Goal: Task Accomplishment & Management: Use online tool/utility

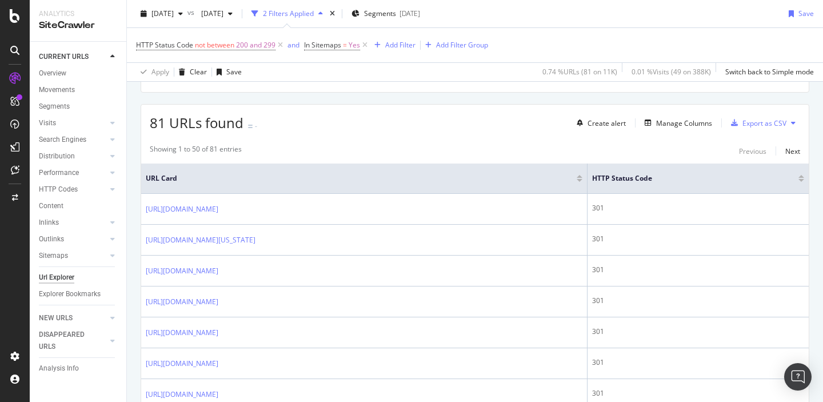
scroll to position [250, 0]
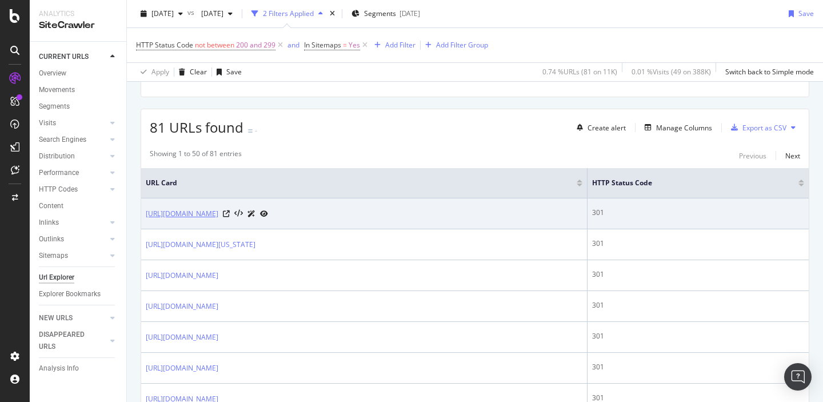
drag, startPoint x: 305, startPoint y: 225, endPoint x: 146, endPoint y: 210, distance: 159.6
click at [146, 210] on td "[URL][DOMAIN_NAME]" at bounding box center [364, 213] width 446 height 31
copy link "[URL][DOMAIN_NAME]"
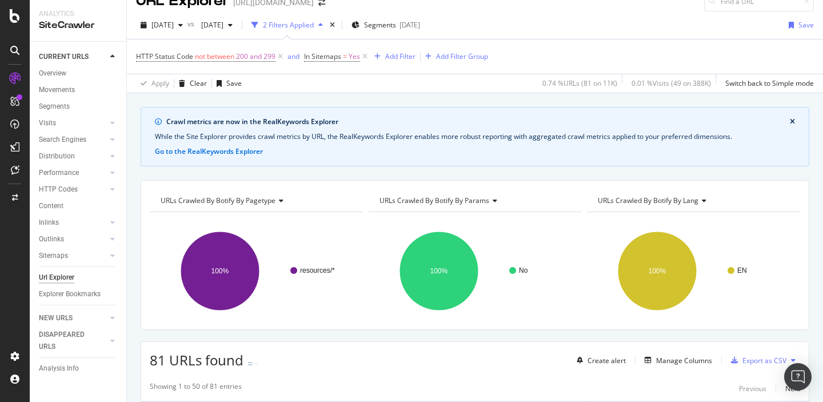
scroll to position [0, 0]
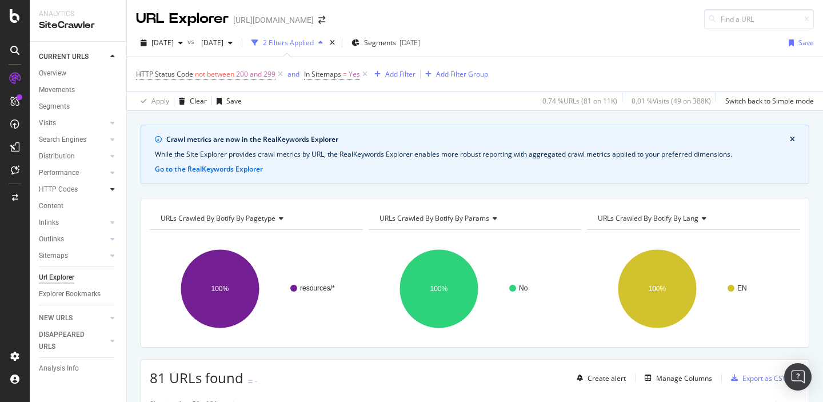
click at [114, 188] on icon at bounding box center [112, 189] width 5 height 7
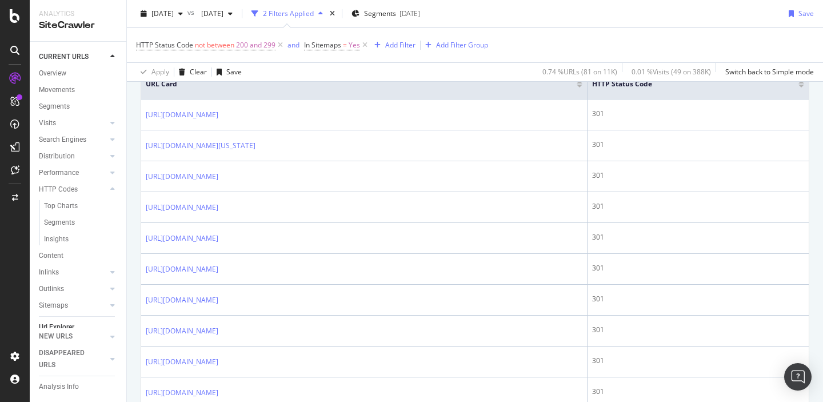
scroll to position [347, 0]
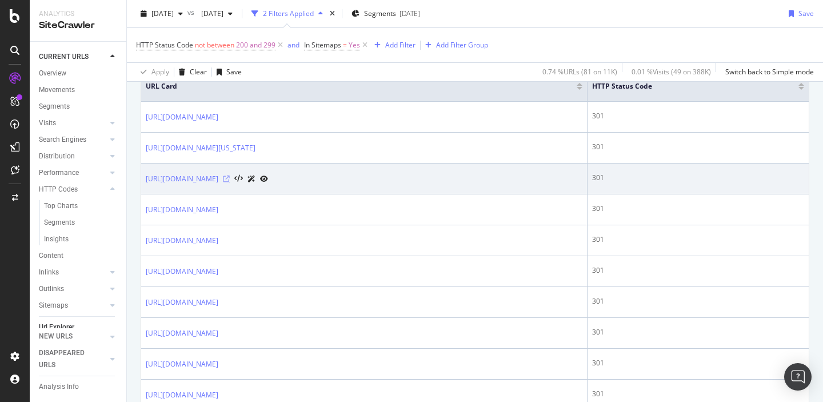
click at [230, 178] on icon at bounding box center [226, 178] width 7 height 7
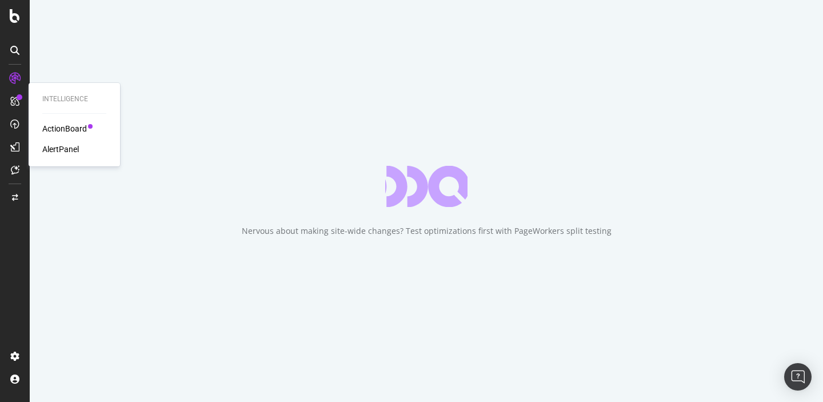
click at [17, 98] on div at bounding box center [20, 97] width 6 height 6
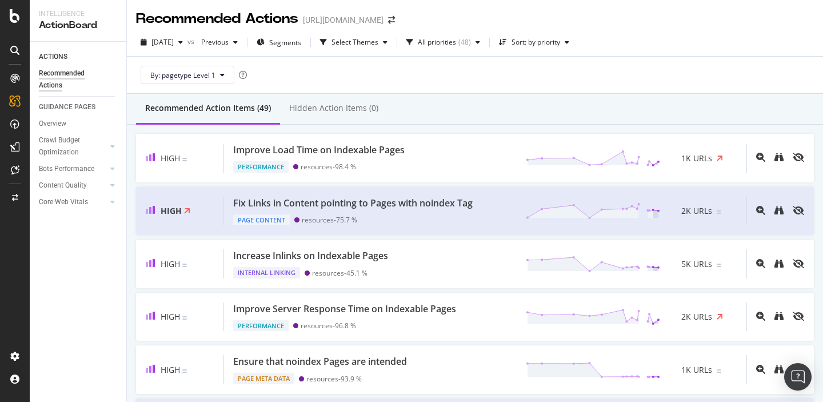
click at [14, 81] on icon at bounding box center [14, 78] width 9 height 9
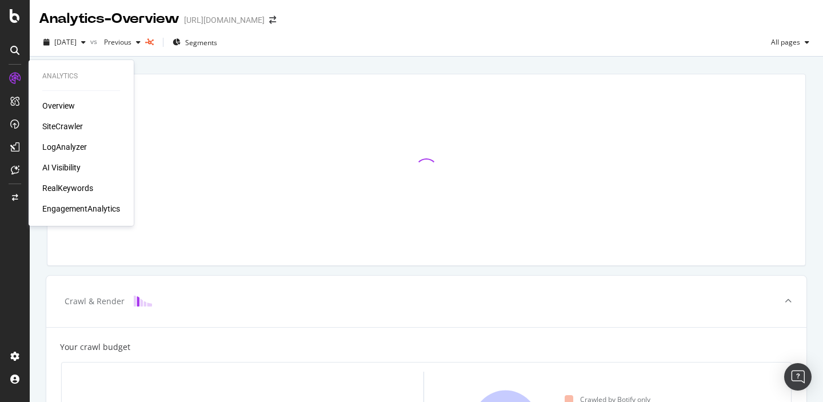
click at [69, 128] on div "SiteCrawler" at bounding box center [62, 126] width 41 height 11
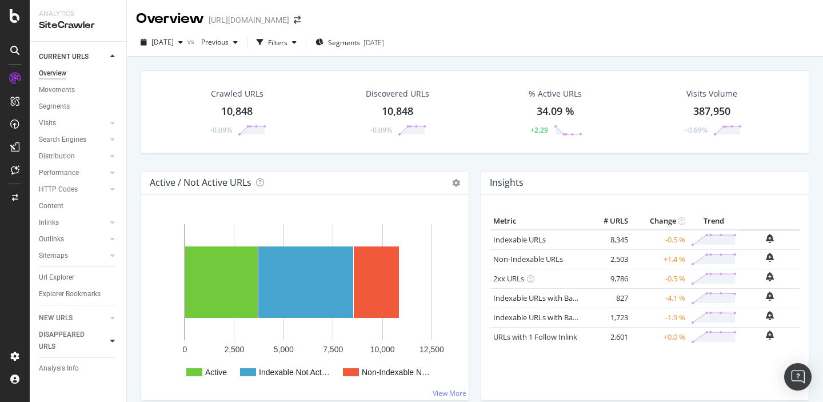
click at [112, 340] on icon at bounding box center [112, 340] width 5 height 7
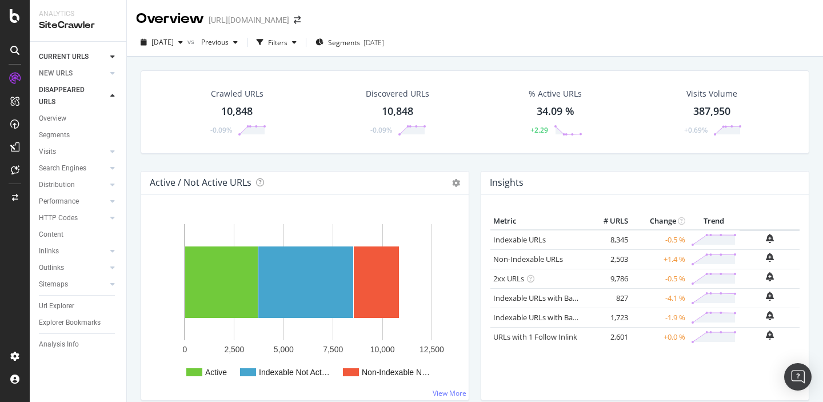
click at [251, 165] on div "Crawled URLs 10,848 -0.09% Discovered URLs 10,848 -0.09% % Active URLs 34.09 % …" at bounding box center [475, 120] width 680 height 101
click at [797, 377] on img "Open Intercom Messenger" at bounding box center [797, 376] width 15 height 15
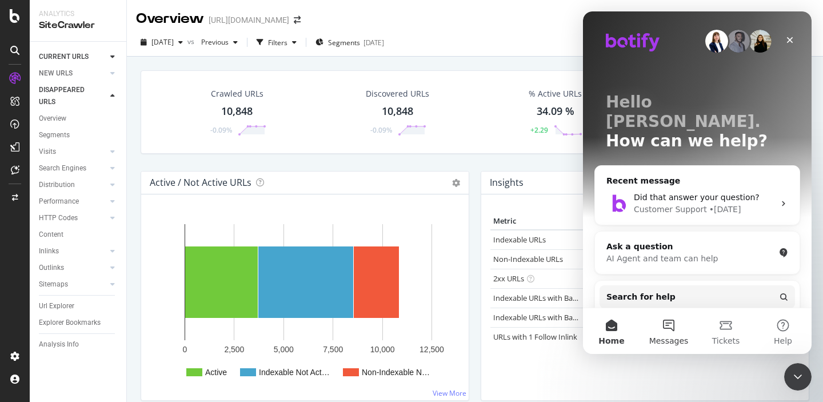
click at [670, 330] on button "Messages" at bounding box center [668, 331] width 57 height 46
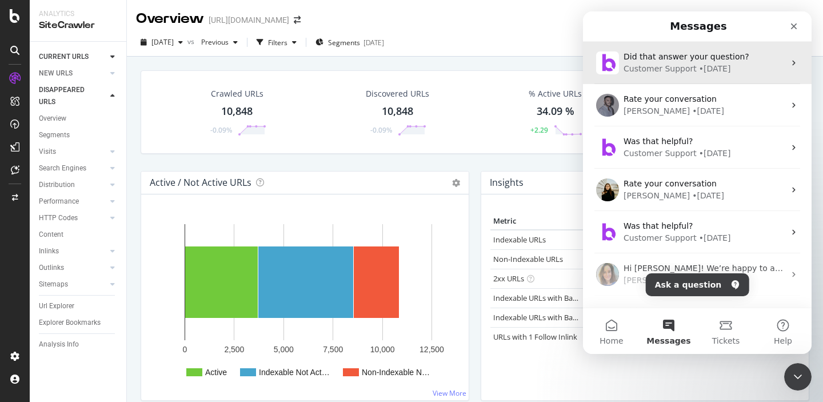
click at [681, 70] on div "Customer Support" at bounding box center [660, 69] width 73 height 12
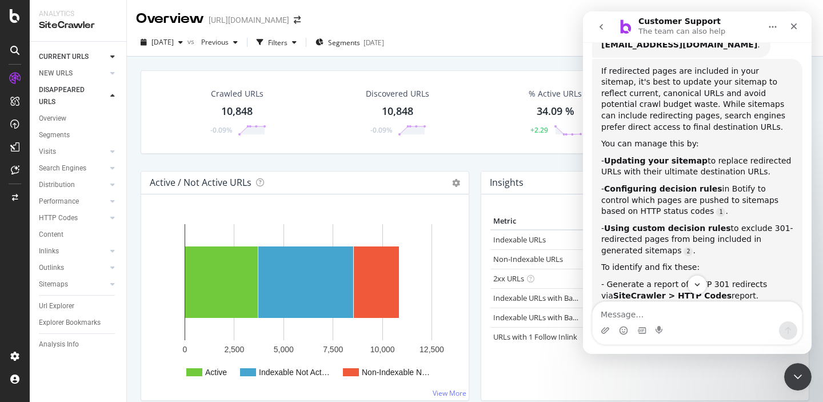
scroll to position [158, 0]
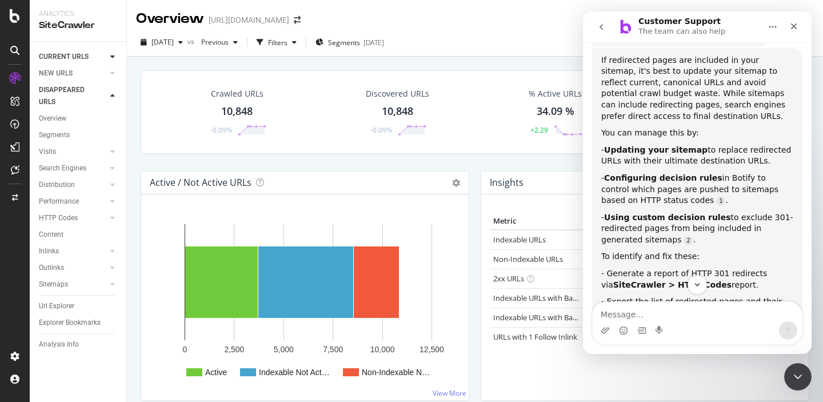
click at [602, 24] on icon "go back" at bounding box center [601, 26] width 9 height 9
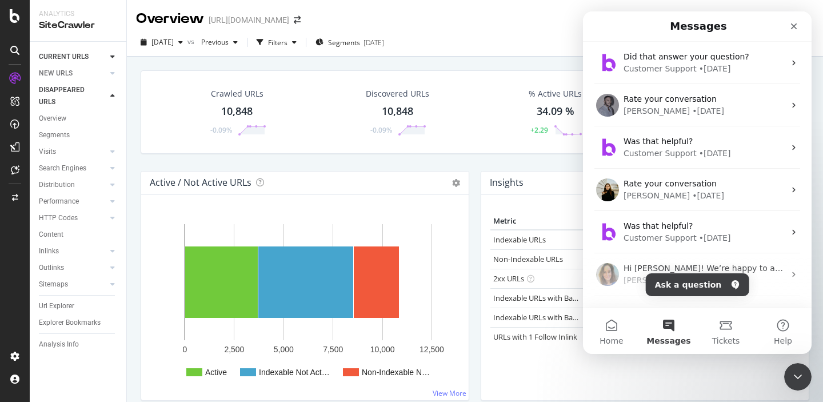
scroll to position [0, 0]
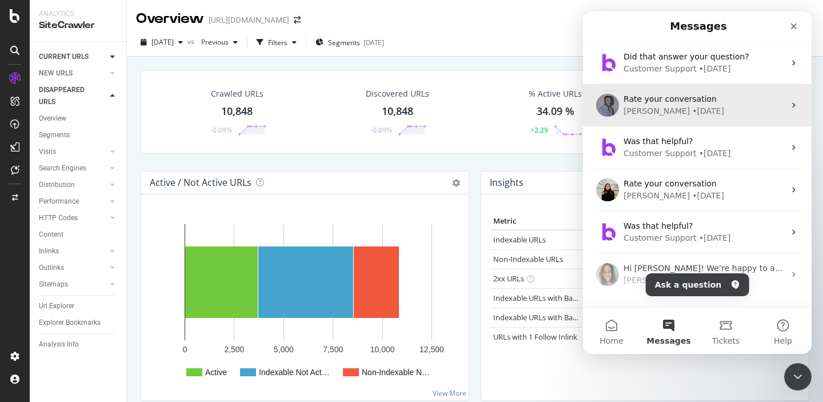
click at [693, 107] on div "Renaud • 3w ago" at bounding box center [704, 111] width 161 height 12
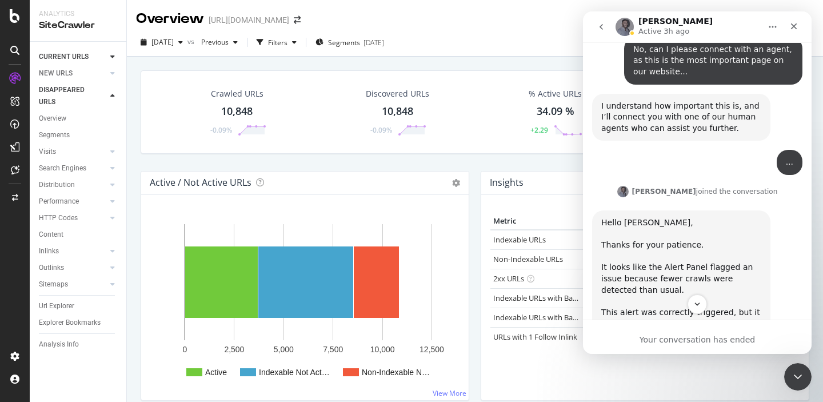
scroll to position [1566, 0]
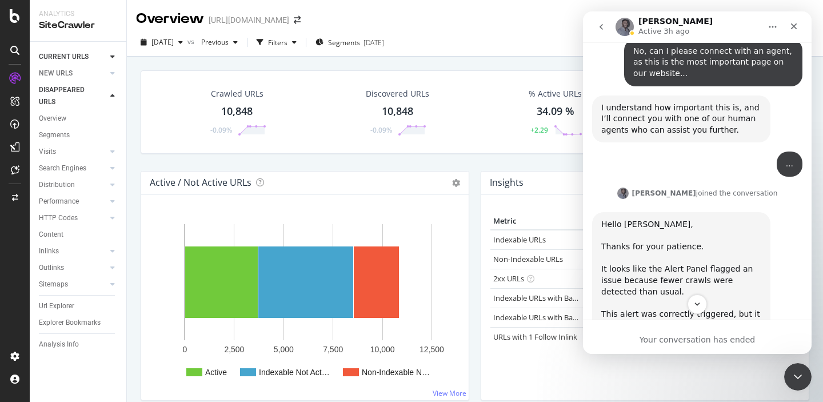
click at [602, 26] on icon "go back" at bounding box center [601, 26] width 9 height 9
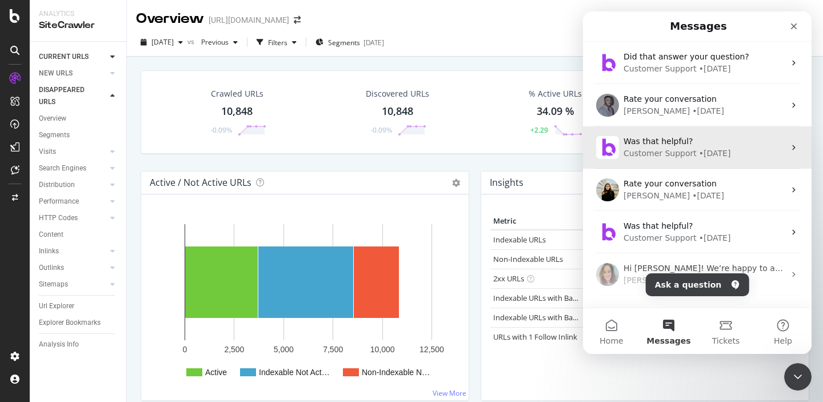
click at [665, 156] on div "Customer Support" at bounding box center [660, 153] width 73 height 12
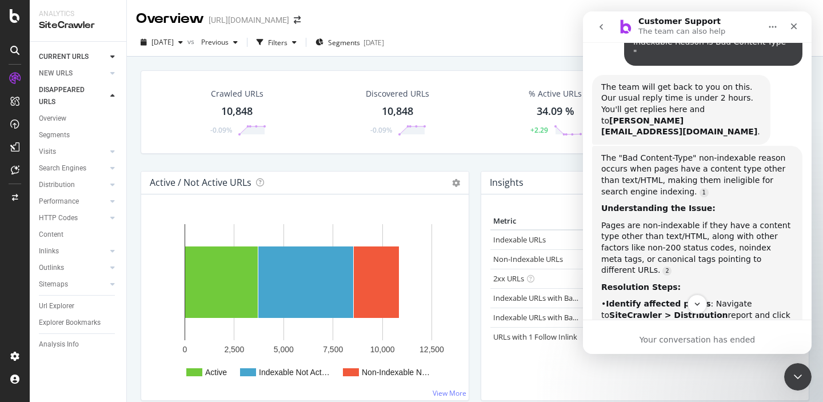
scroll to position [11, 0]
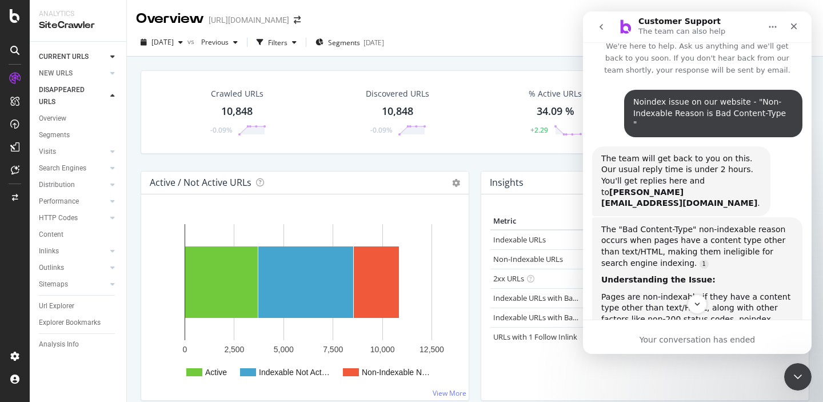
click at [604, 35] on button "go back" at bounding box center [601, 27] width 22 height 22
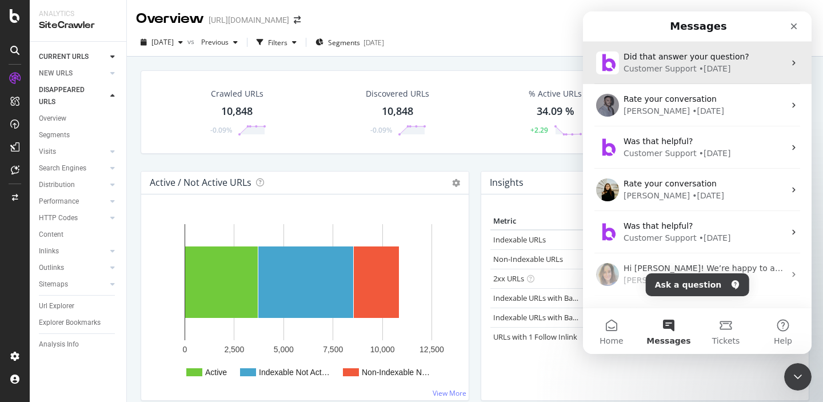
click at [650, 63] on div "Customer Support" at bounding box center [660, 69] width 73 height 12
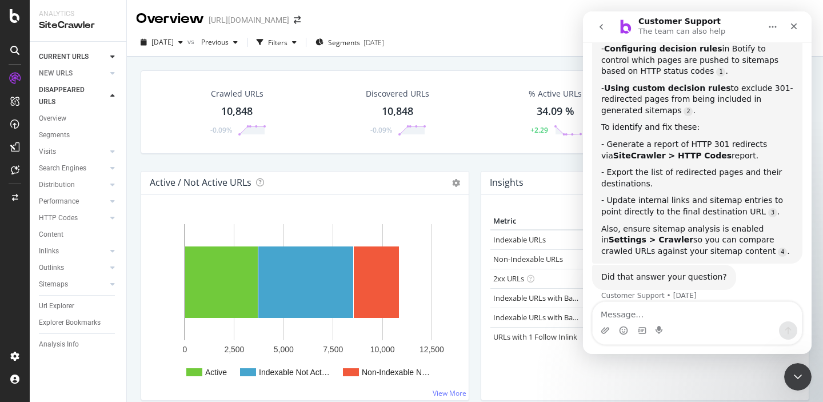
scroll to position [288, 0]
click at [15, 171] on icon at bounding box center [15, 169] width 9 height 9
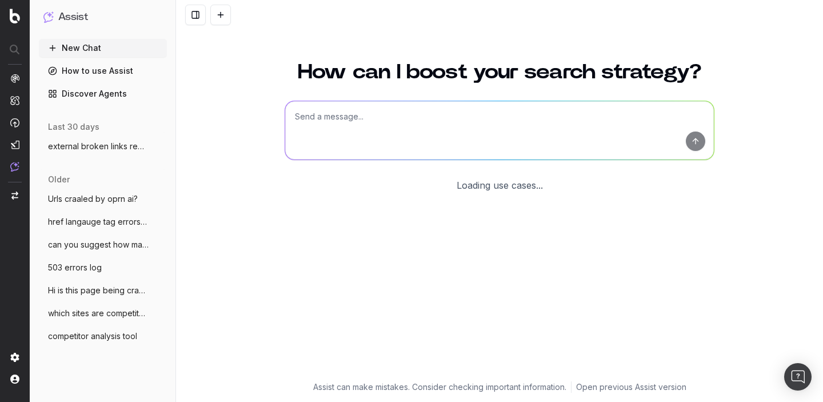
scroll to position [42, 0]
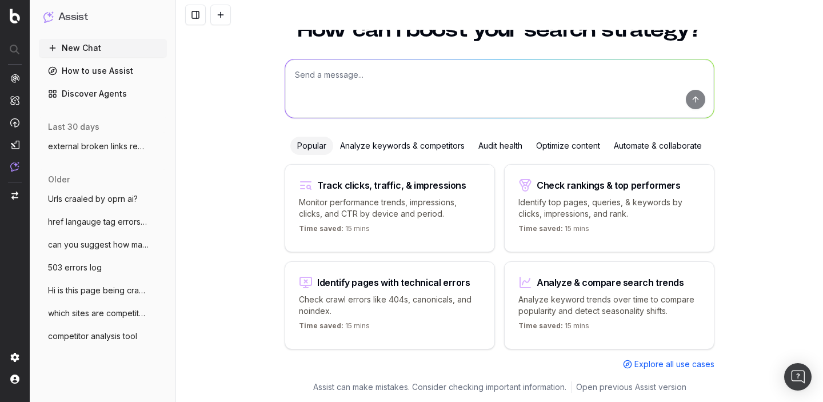
click at [105, 203] on span "Urls craaled by oprn ai?" at bounding box center [93, 198] width 90 height 11
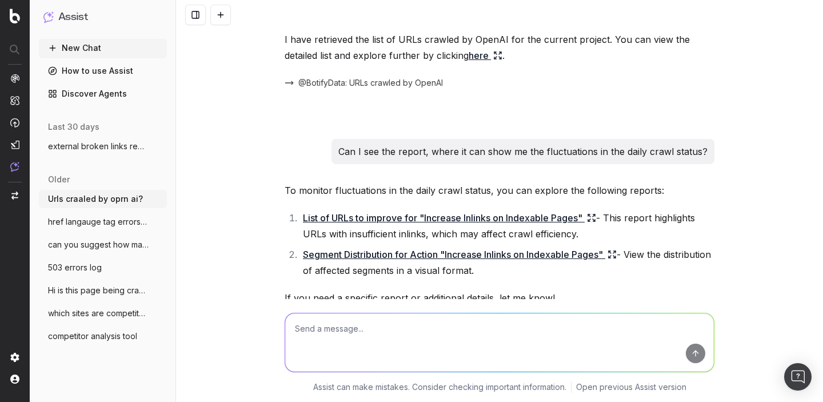
scroll to position [309, 0]
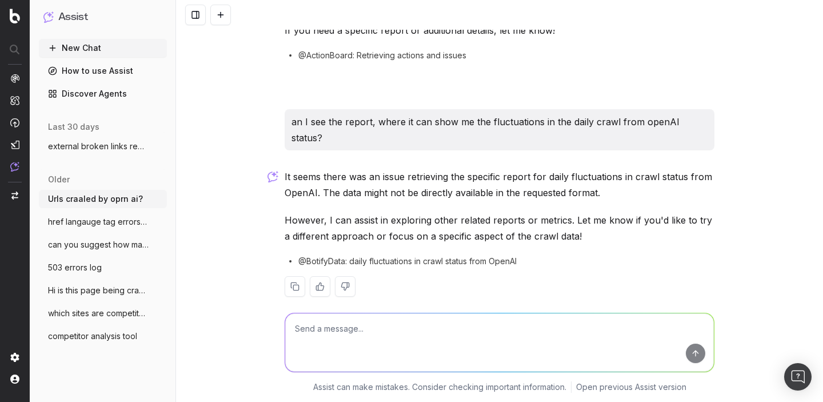
click at [105, 222] on span "href langauge tag errors reprot" at bounding box center [98, 221] width 101 height 11
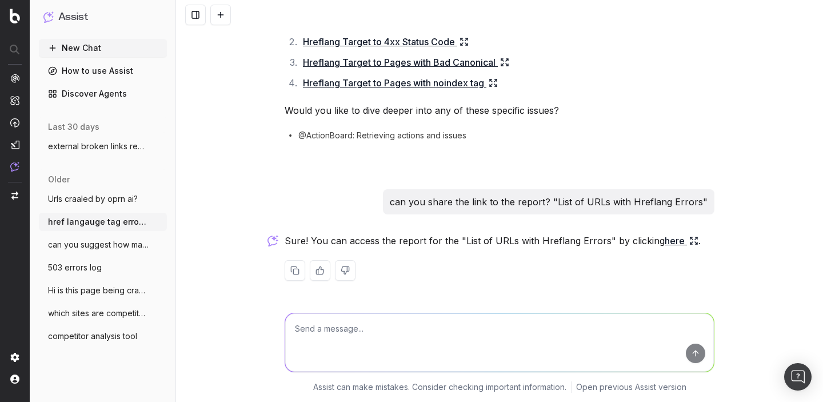
scroll to position [211, 0]
click at [107, 241] on span "can you suggest how many crawlers visite" at bounding box center [98, 244] width 101 height 11
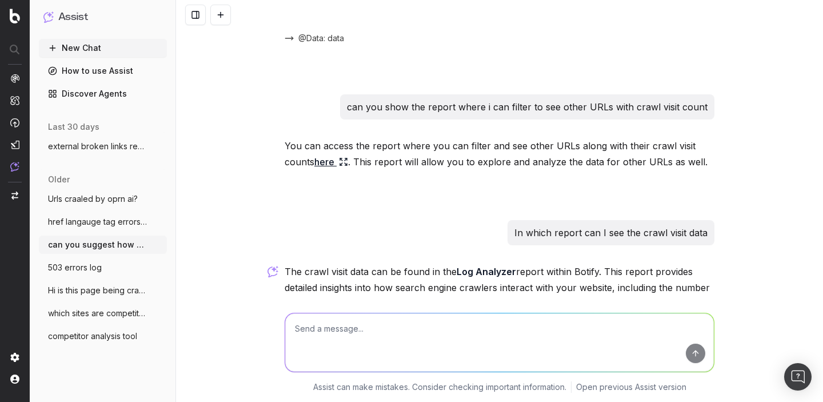
scroll to position [458, 0]
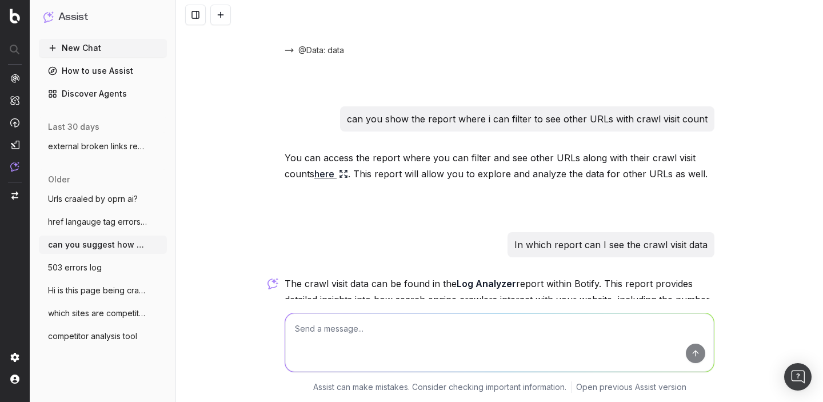
click at [91, 145] on span "external broken links report" at bounding box center [98, 146] width 101 height 11
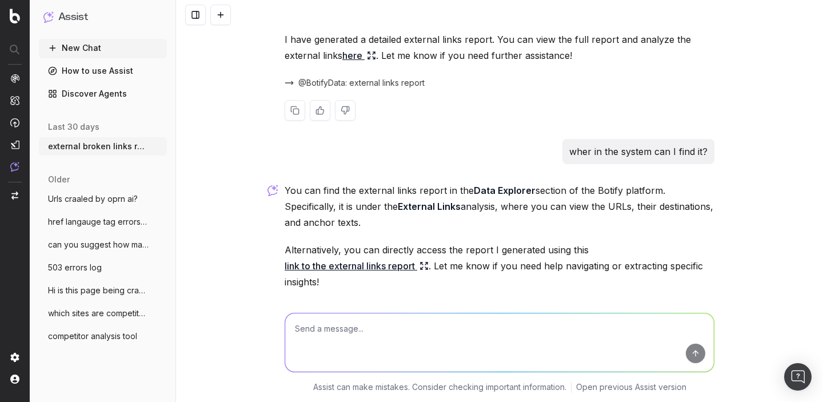
scroll to position [869, 0]
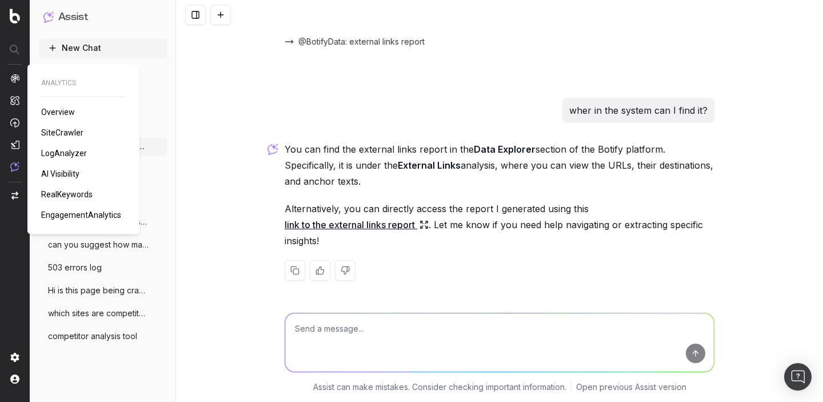
click at [70, 150] on span "LogAnalyzer" at bounding box center [64, 153] width 46 height 9
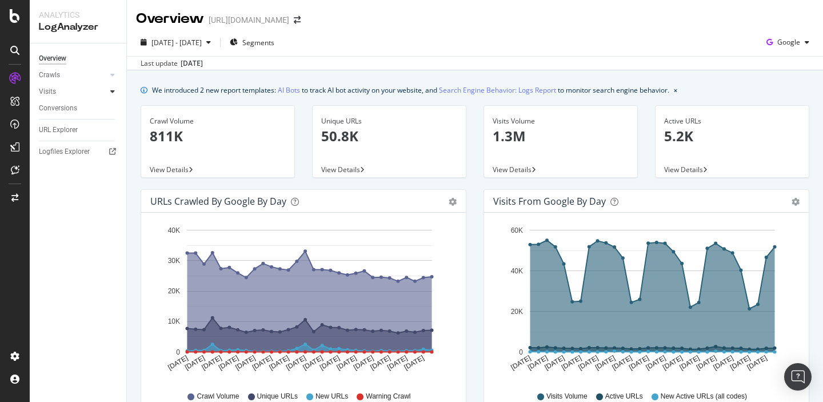
click at [110, 91] on icon at bounding box center [112, 91] width 5 height 7
click at [110, 73] on icon at bounding box center [112, 74] width 5 height 7
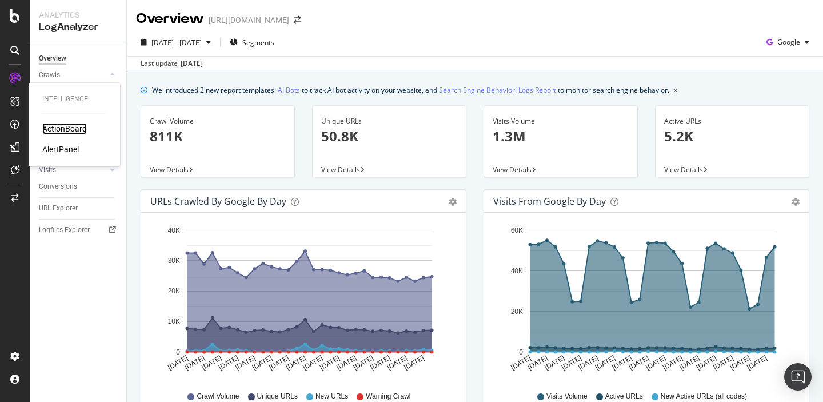
click at [61, 129] on div "ActionBoard" at bounding box center [64, 128] width 45 height 11
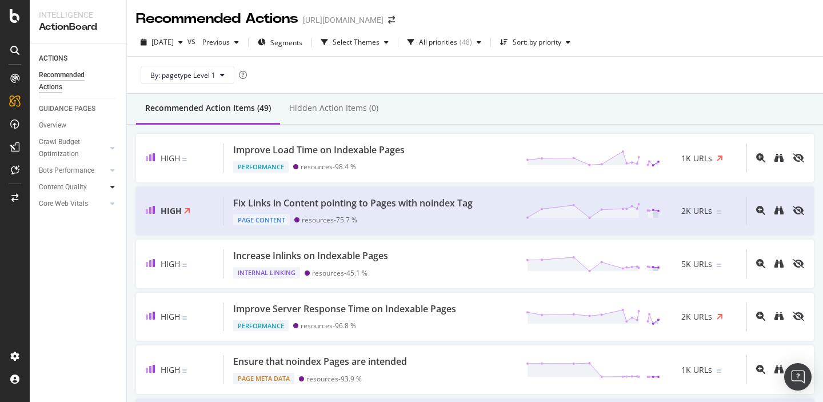
click at [107, 185] on div at bounding box center [112, 186] width 11 height 11
click at [107, 173] on div at bounding box center [112, 170] width 11 height 11
click at [107, 145] on div at bounding box center [112, 147] width 11 height 11
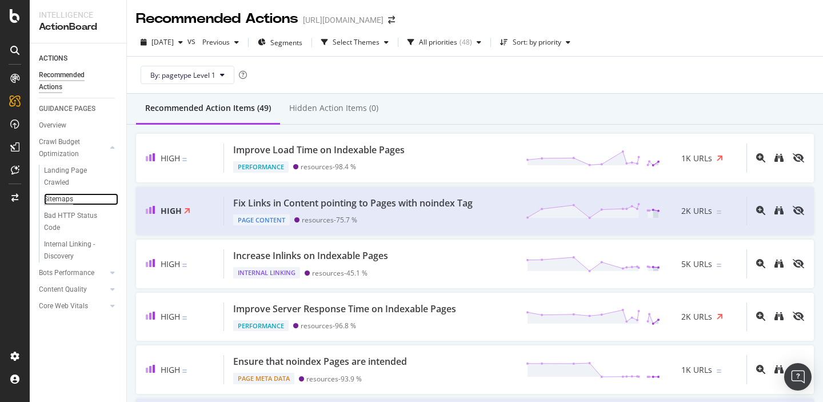
click at [57, 200] on div "Sitemaps" at bounding box center [58, 199] width 29 height 12
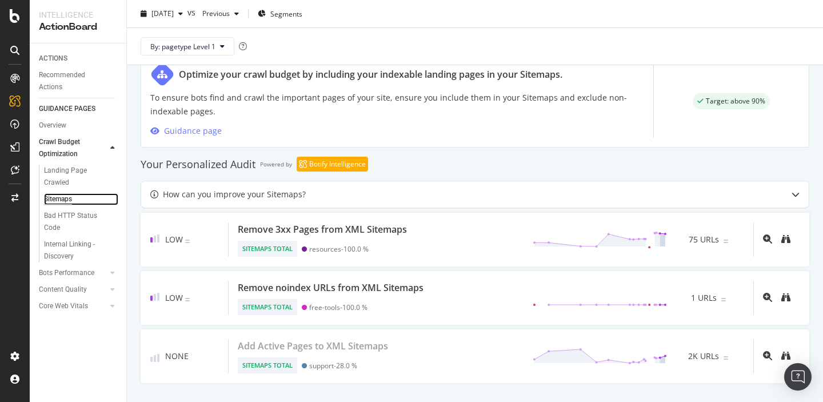
scroll to position [592, 0]
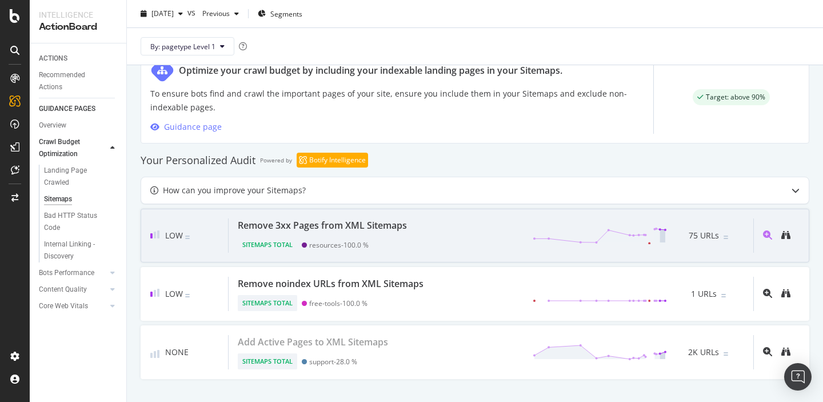
click at [445, 242] on div "Remove 3xx Pages from XML Sitemaps Sitemaps Total resources - 100.0 % 75 URLs" at bounding box center [491, 235] width 525 height 34
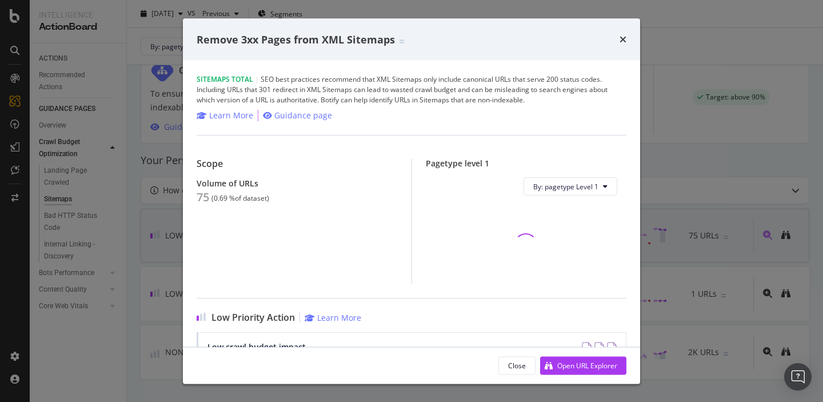
scroll to position [592, 0]
click at [572, 365] on div "Open URL Explorer" at bounding box center [587, 365] width 60 height 10
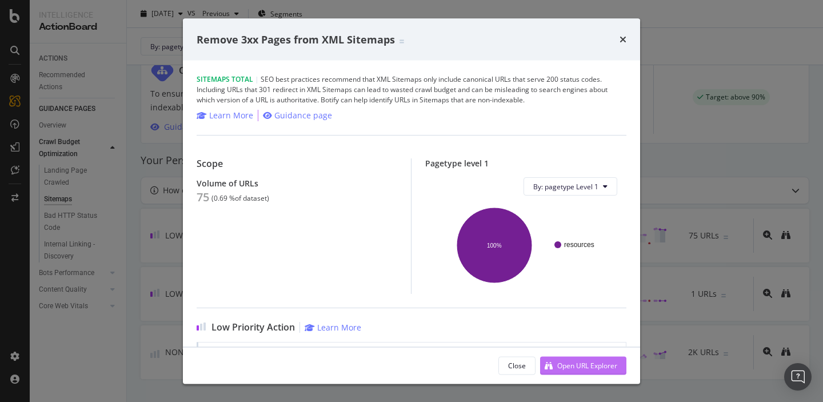
click at [574, 367] on div "Open URL Explorer" at bounding box center [587, 365] width 60 height 10
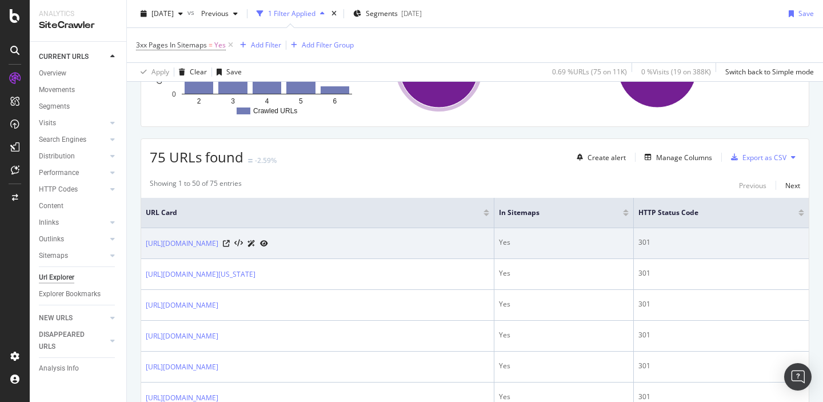
scroll to position [229, 0]
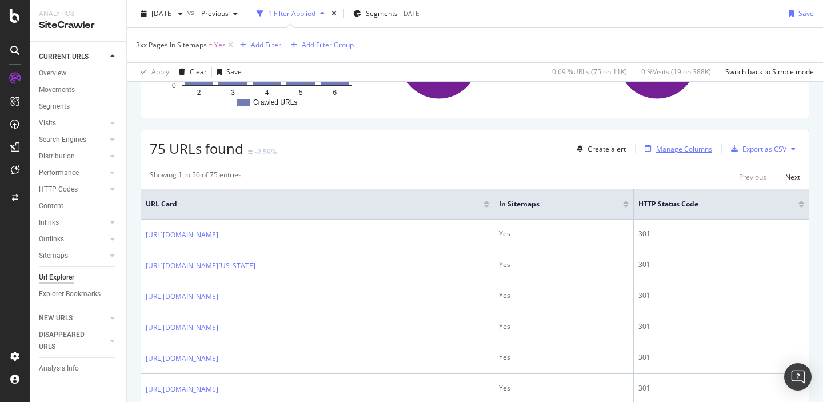
click at [670, 151] on div "Manage Columns" at bounding box center [684, 149] width 56 height 10
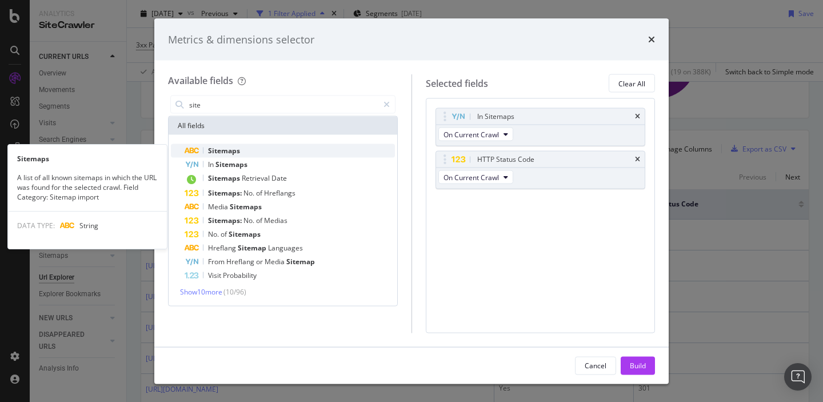
type input "site"
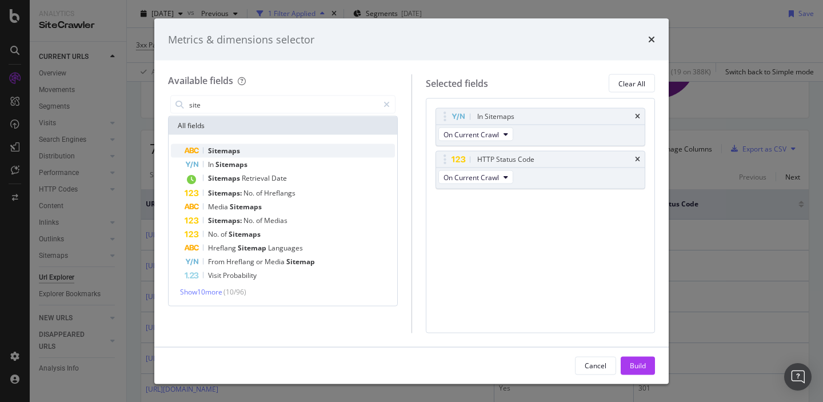
click at [216, 155] on div "Sitemaps" at bounding box center [290, 151] width 210 height 14
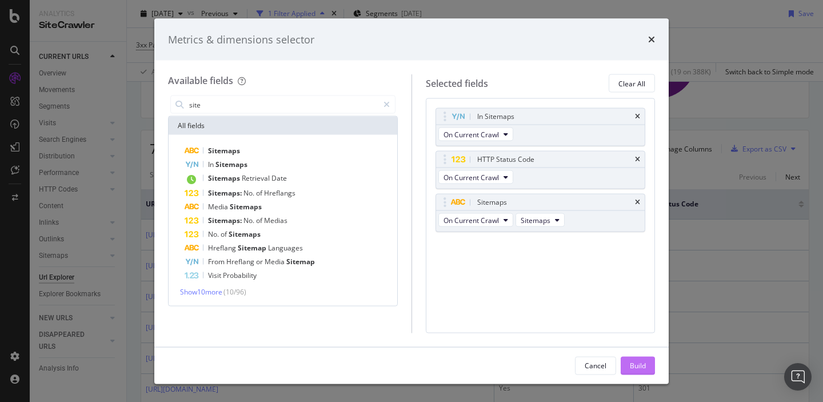
click at [632, 370] on div "Build" at bounding box center [638, 365] width 16 height 10
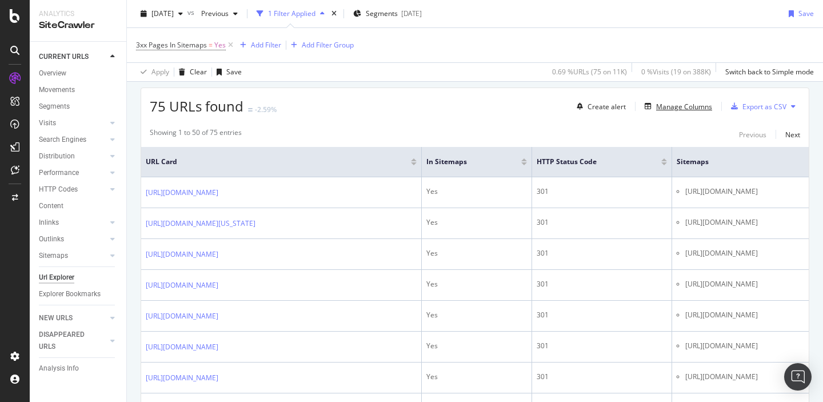
scroll to position [278, 0]
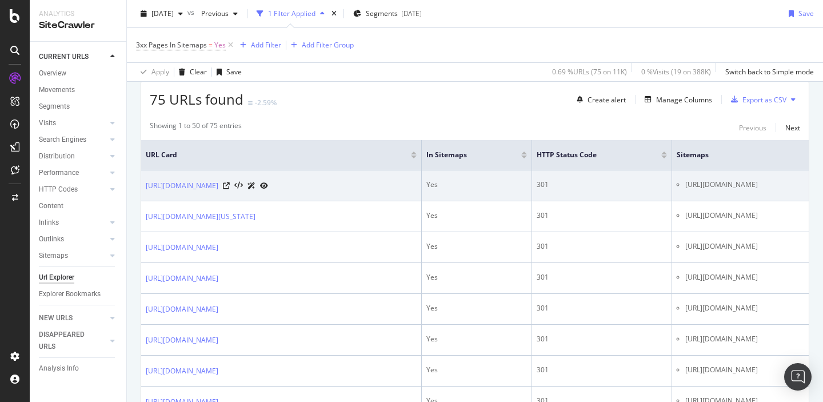
drag, startPoint x: 781, startPoint y: 184, endPoint x: 614, endPoint y: 187, distance: 167.5
click at [685, 187] on li "https://sproutsocial.com/insights/hubs-sitemap.xml" at bounding box center [744, 184] width 119 height 10
copy li "https://sproutsocial.com/insights/hubs-sitemap.xml"
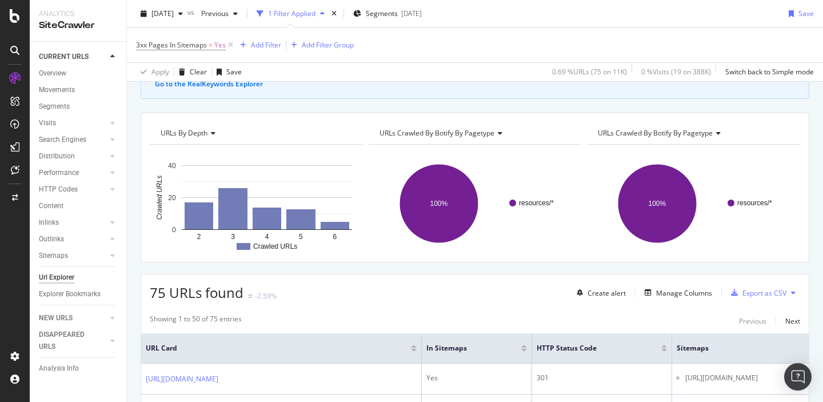
scroll to position [141, 0]
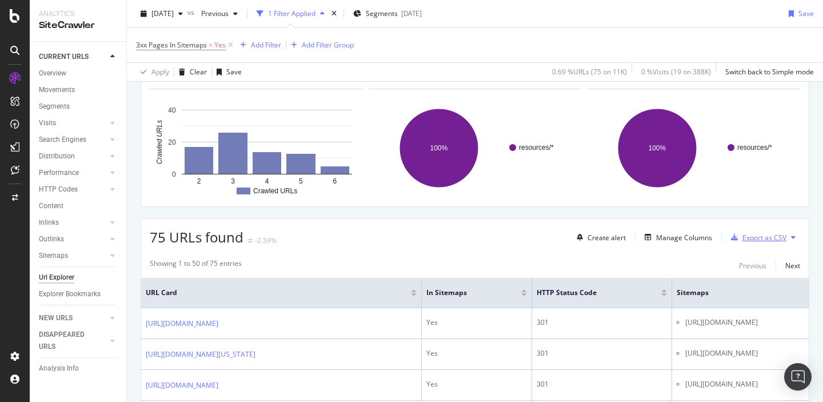
click at [752, 240] on div "Export as CSV" at bounding box center [764, 238] width 44 height 10
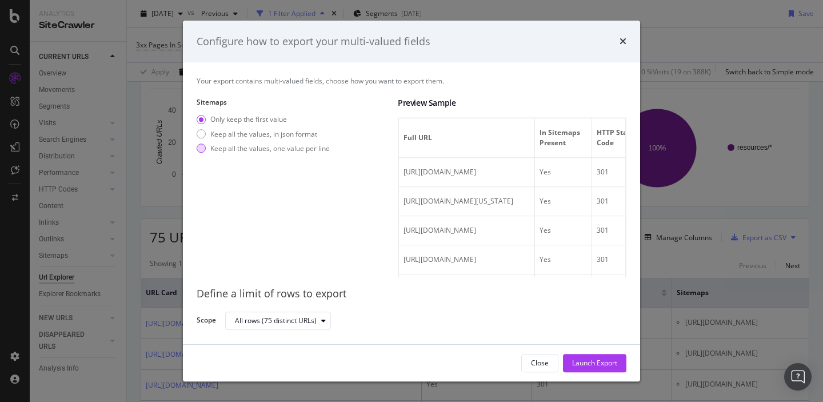
click at [250, 149] on div "Keep all the values, one value per line" at bounding box center [269, 148] width 119 height 10
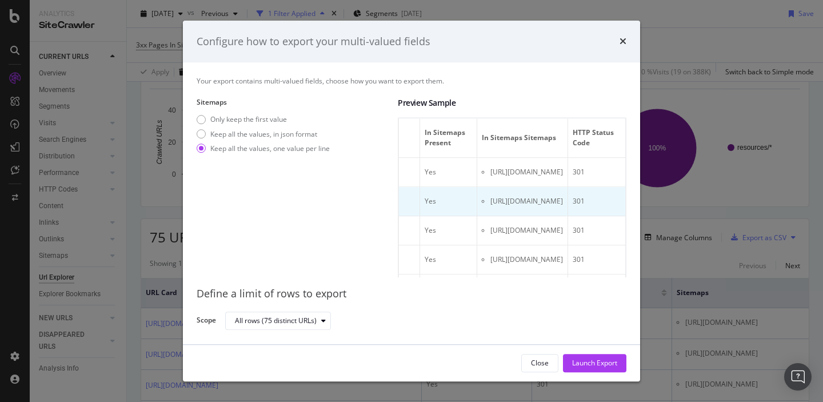
scroll to position [0, 0]
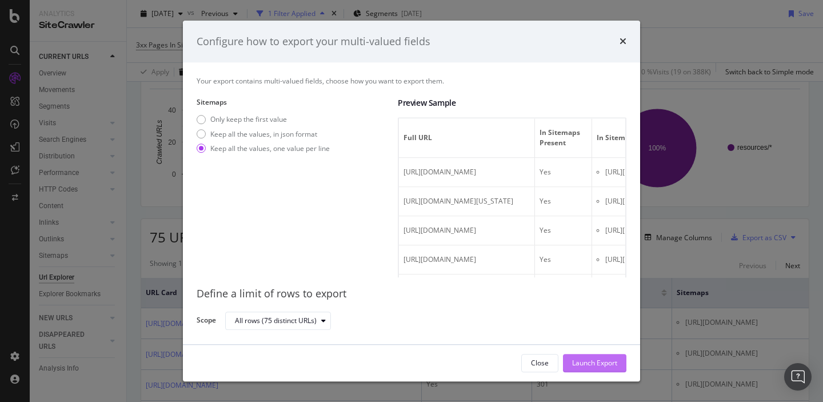
click at [580, 364] on div "Launch Export" at bounding box center [594, 363] width 45 height 10
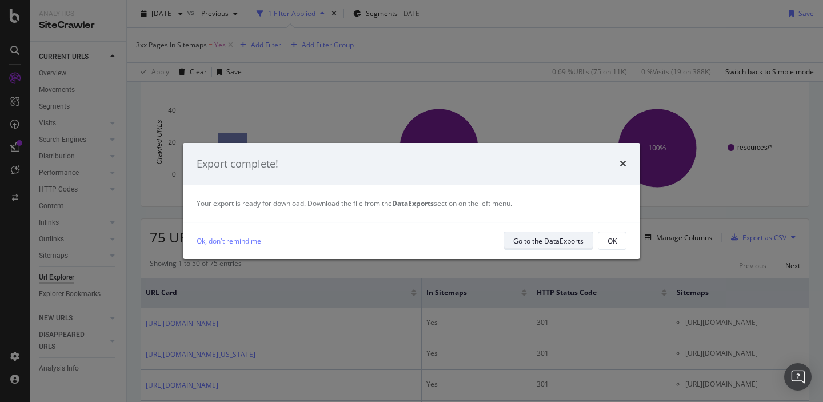
click at [539, 242] on div "Go to the DataExports" at bounding box center [548, 241] width 70 height 10
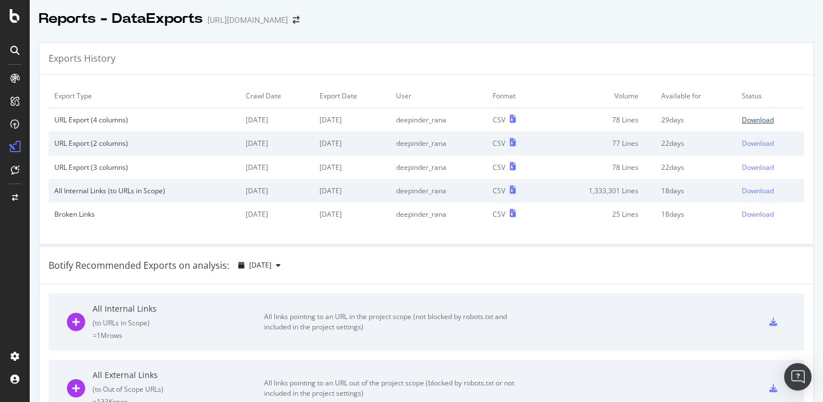
click at [759, 121] on div "Download" at bounding box center [758, 120] width 32 height 10
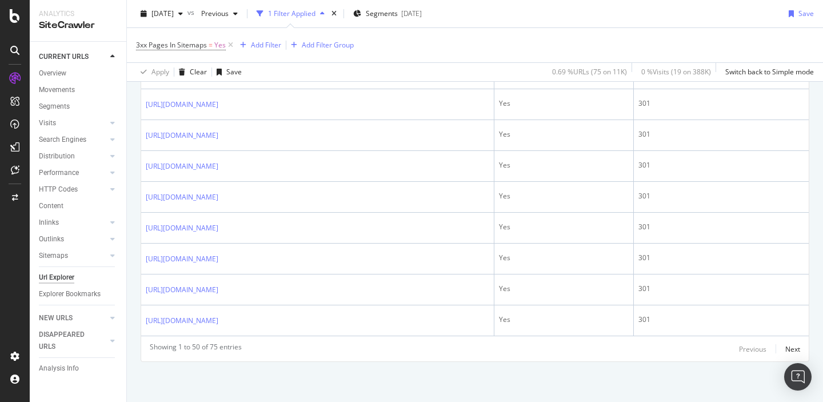
scroll to position [1647, 0]
